Goal: Transaction & Acquisition: Purchase product/service

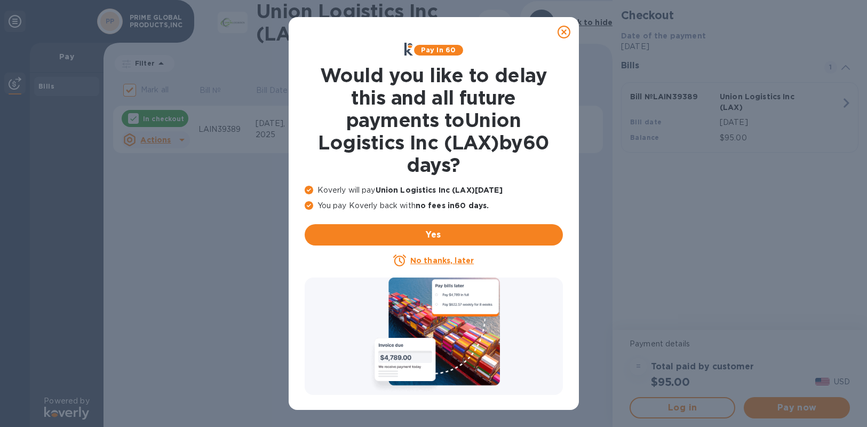
click at [562, 33] on icon at bounding box center [564, 32] width 13 height 13
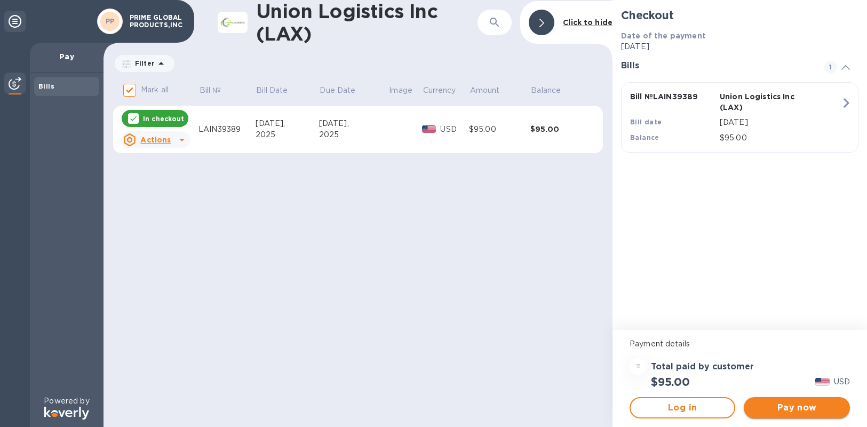
click at [808, 414] on span "Pay now" at bounding box center [797, 407] width 89 height 13
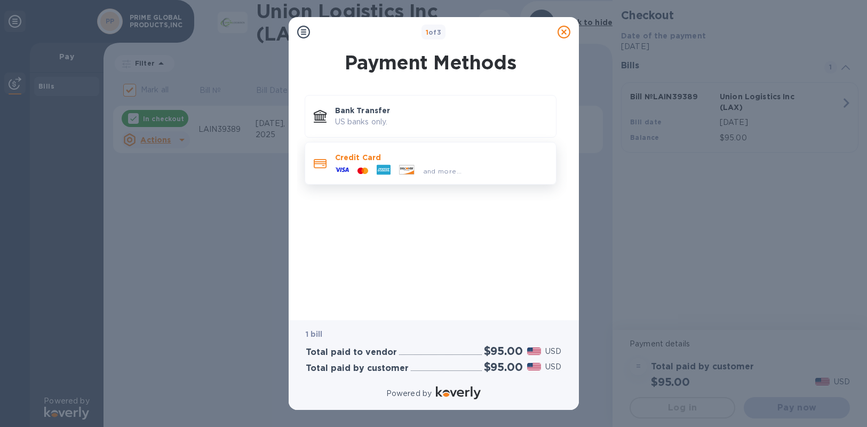
click at [472, 167] on div "and more..." at bounding box center [441, 169] width 212 height 12
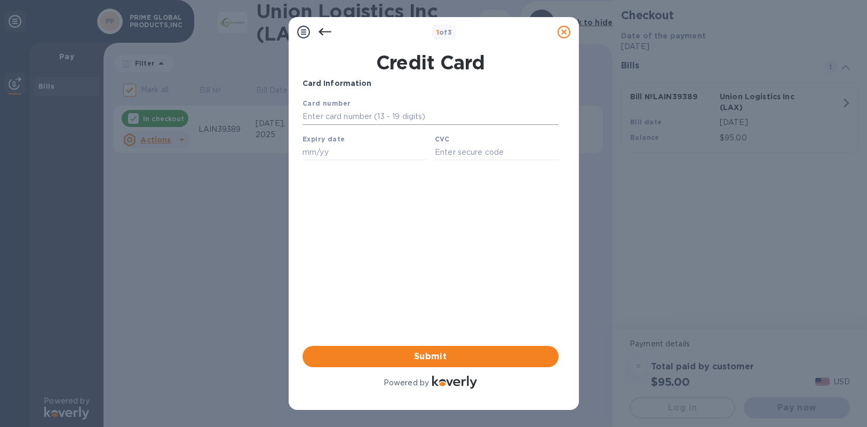
click at [407, 120] on input "text" at bounding box center [430, 117] width 256 height 16
type input "[CREDIT_CARD_NUMBER]"
type input "03/27"
type input "179"
click at [423, 359] on span "Submit" at bounding box center [430, 356] width 239 height 13
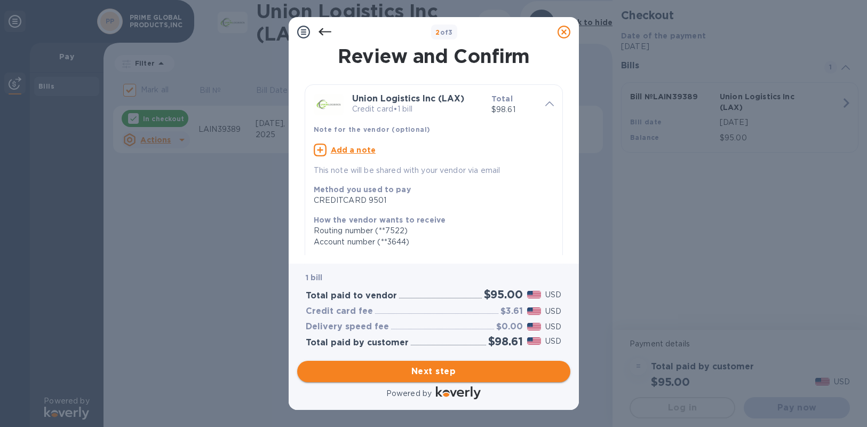
click at [440, 364] on button "Next step" at bounding box center [433, 371] width 273 height 21
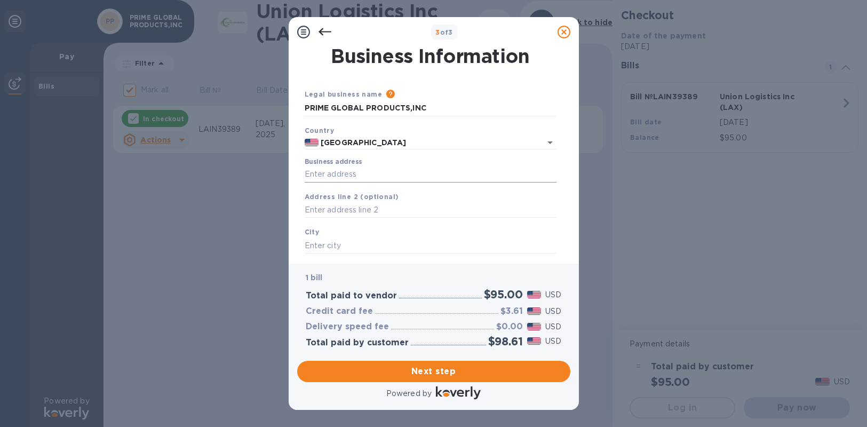
click at [434, 171] on input "Business address" at bounding box center [431, 175] width 252 height 16
type input "19 enatai dr"
click at [403, 204] on input "text" at bounding box center [431, 210] width 252 height 16
click at [379, 241] on input "text" at bounding box center [431, 246] width 252 height 16
type input "bellevue"
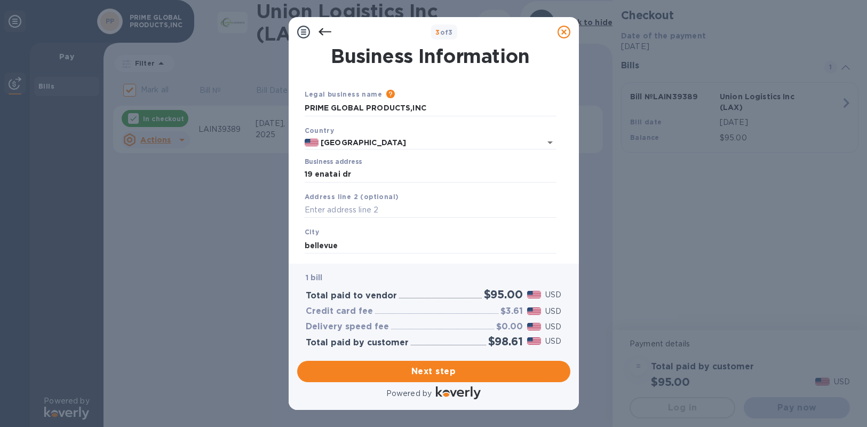
scroll to position [95, 0]
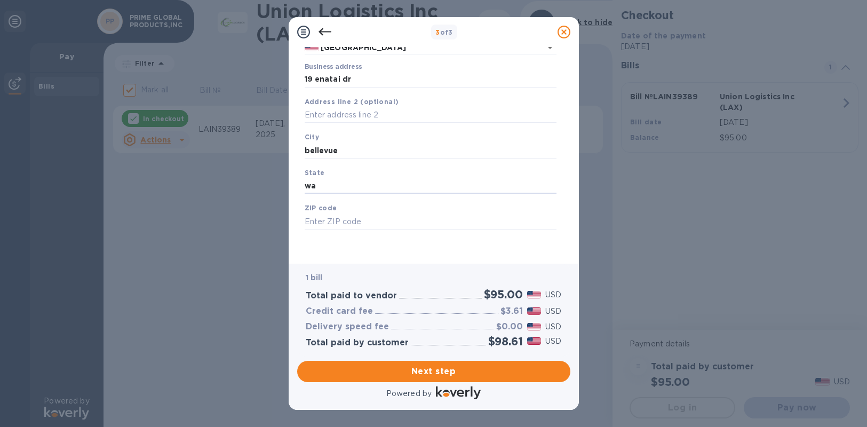
type input "wa"
type input "98004"
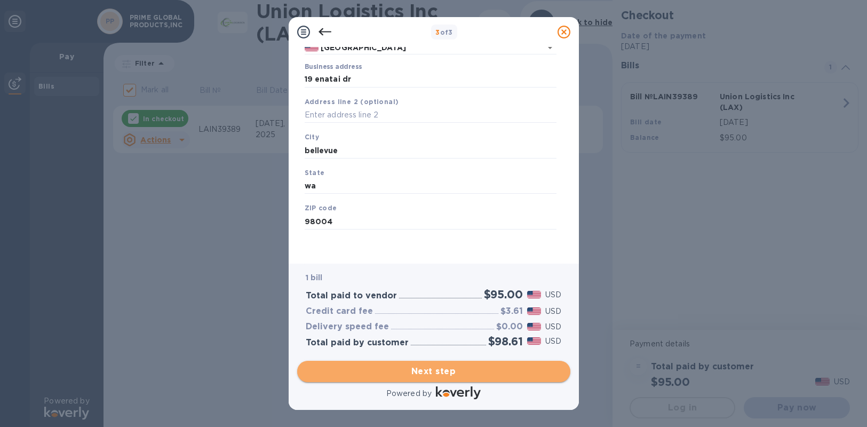
click at [438, 369] on span "Next step" at bounding box center [434, 371] width 256 height 13
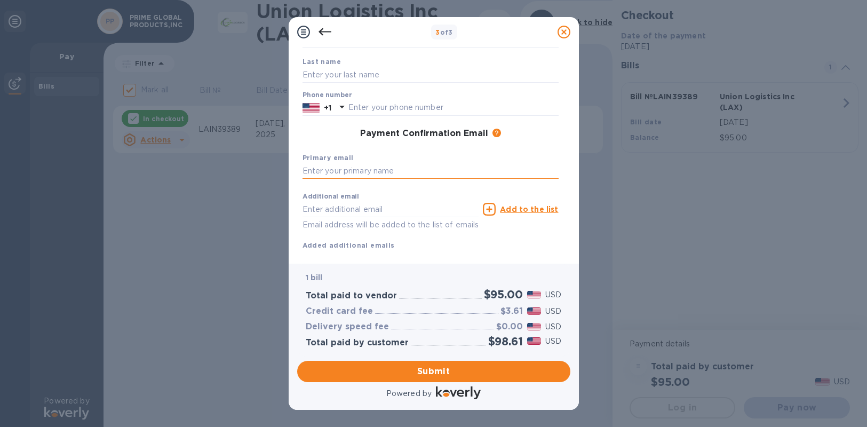
click at [392, 173] on input "text" at bounding box center [431, 171] width 256 height 16
type input "[EMAIL_ADDRESS][DOMAIN_NAME]"
click at [426, 368] on span "Submit" at bounding box center [434, 371] width 256 height 13
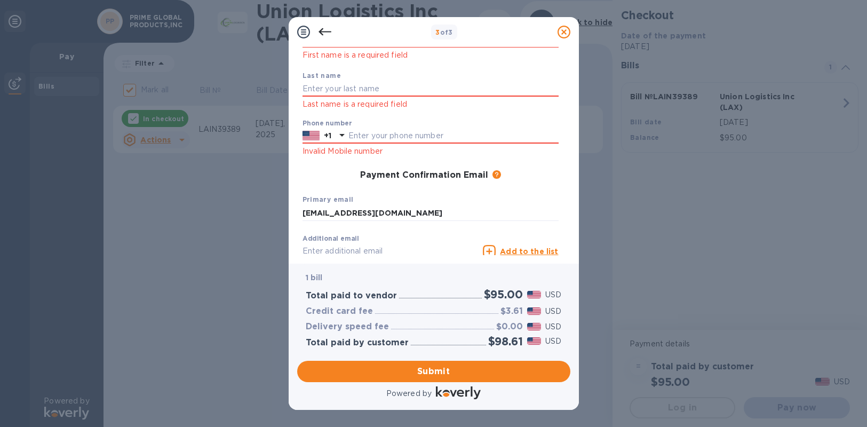
click at [360, 38] on div "3 of 3" at bounding box center [445, 32] width 218 height 15
click at [357, 50] on p "First name is a required field" at bounding box center [431, 55] width 256 height 12
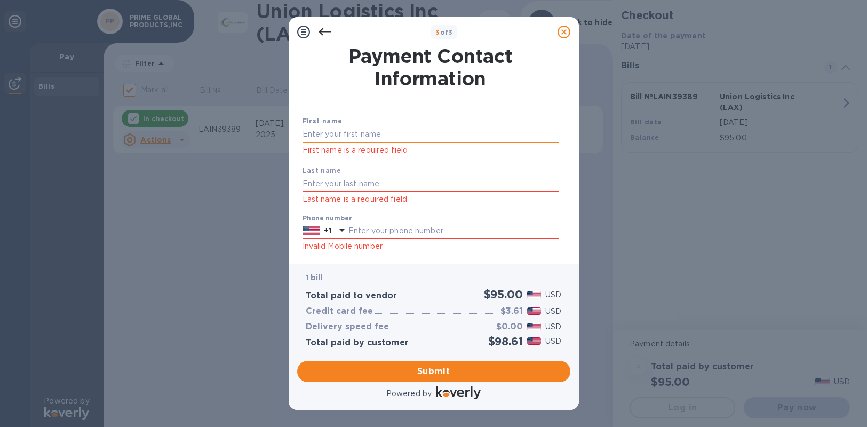
click at [331, 137] on input "text" at bounding box center [431, 135] width 256 height 16
type input "[PERSON_NAME]"
type input "bryce"
click at [455, 368] on span "Submit" at bounding box center [434, 371] width 256 height 13
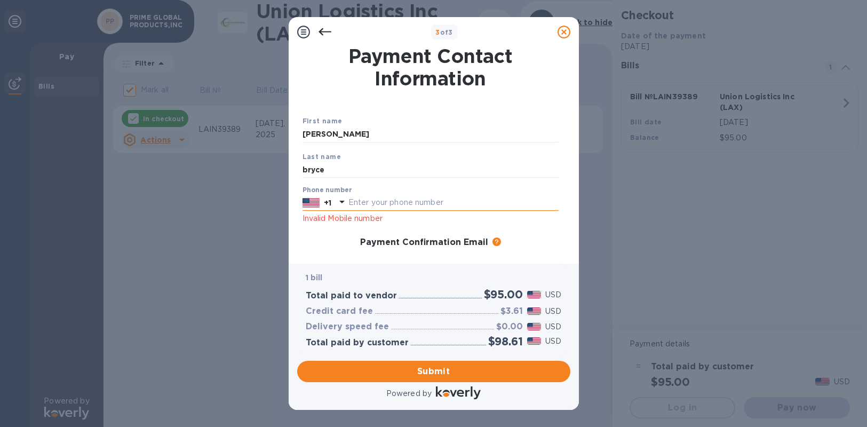
click at [384, 206] on input "text" at bounding box center [454, 203] width 210 height 16
type input "4256816494"
click at [439, 373] on span "Submit" at bounding box center [434, 371] width 256 height 13
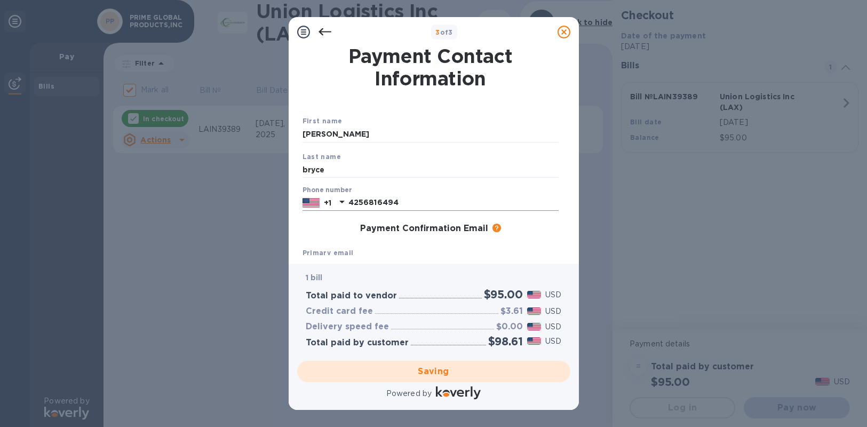
checkbox input "false"
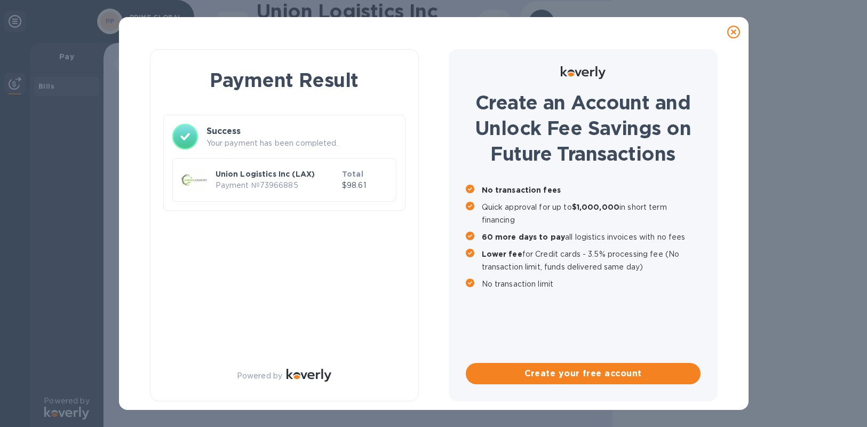
click at [742, 34] on div at bounding box center [733, 31] width 21 height 21
